Goal: Find contact information: Find contact information

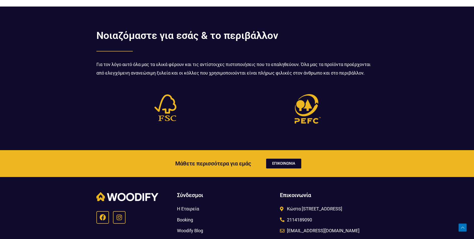
scroll to position [1640, 0]
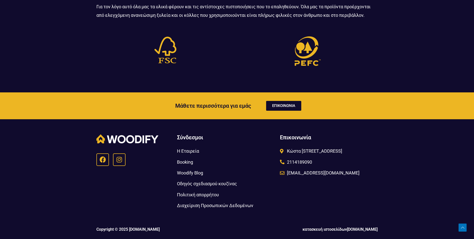
click at [193, 151] on span "Η Εταιρεία" at bounding box center [188, 151] width 22 height 8
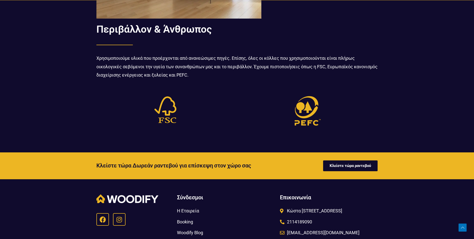
scroll to position [615, 0]
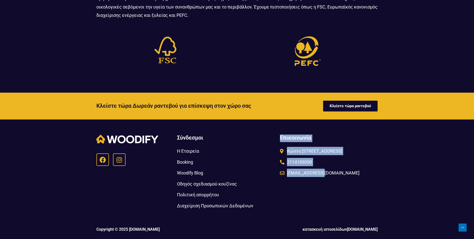
drag, startPoint x: 282, startPoint y: 137, endPoint x: 339, endPoint y: 179, distance: 71.4
click at [339, 179] on div "Επικοινωνία Κώστα [STREET_ADDRESS] 2114189090 [EMAIL_ADDRESS][DOMAIN_NAME]" at bounding box center [329, 172] width 102 height 80
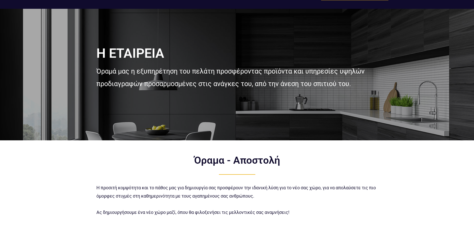
scroll to position [0, 0]
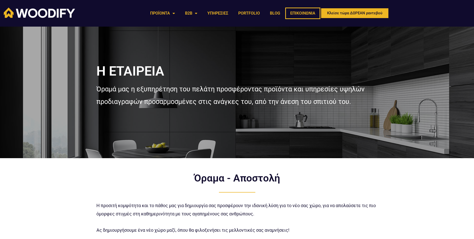
click at [305, 12] on link "ΕΠΙΚΟΙΝΩΝΙΑ" at bounding box center [302, 14] width 35 height 12
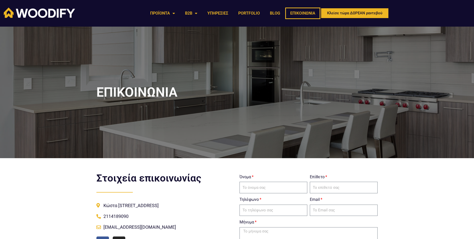
drag, startPoint x: 76, startPoint y: 19, endPoint x: 79, endPoint y: 19, distance: 2.6
click at [54, 17] on div at bounding box center [71, 13] width 141 height 17
drag, startPoint x: 77, startPoint y: 19, endPoint x: 42, endPoint y: 12, distance: 36.0
click at [42, 14] on div at bounding box center [71, 13] width 141 height 17
drag, startPoint x: 42, startPoint y: 12, endPoint x: 40, endPoint y: 15, distance: 3.6
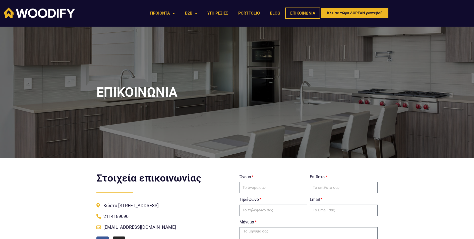
drag, startPoint x: 40, startPoint y: 15, endPoint x: 106, endPoint y: 15, distance: 66.3
click at [111, 17] on div at bounding box center [71, 13] width 141 height 17
click at [100, 14] on div at bounding box center [71, 13] width 141 height 17
drag, startPoint x: 96, startPoint y: 12, endPoint x: 92, endPoint y: 11, distance: 4.1
click at [95, 12] on div at bounding box center [71, 13] width 141 height 17
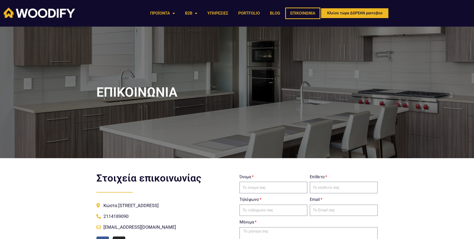
click at [57, 8] on img at bounding box center [39, 13] width 71 height 10
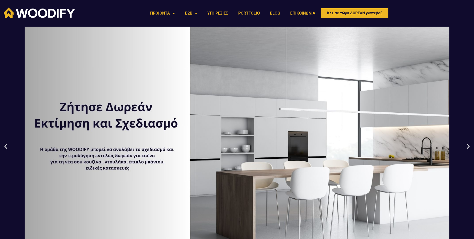
click at [83, 18] on div at bounding box center [71, 13] width 141 height 17
drag, startPoint x: 82, startPoint y: 19, endPoint x: 16, endPoint y: 9, distance: 67.0
click at [16, 9] on div at bounding box center [71, 13] width 141 height 17
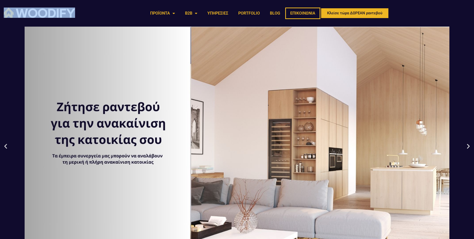
click at [313, 13] on link "ΕΠΙΚΟΙΝΩΝΙΑ" at bounding box center [302, 14] width 35 height 12
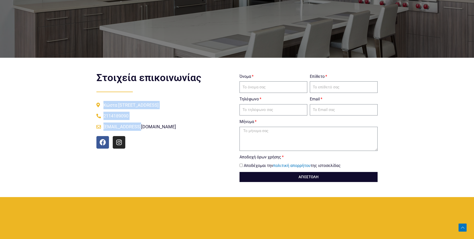
drag, startPoint x: 96, startPoint y: 103, endPoint x: 164, endPoint y: 133, distance: 74.2
click at [164, 133] on div "Στοιχεία επικοινωνίας Κώστα Βάρναλη 58, 14452 Μεταμόρφωση 2114189090 info@woodi…" at bounding box center [165, 127] width 143 height 115
copy ul "Κώστα Βάρναλη 58, 14452 Μεταμόρφωση 2114189090 info@woodify.gr"
